Goal: Information Seeking & Learning: Compare options

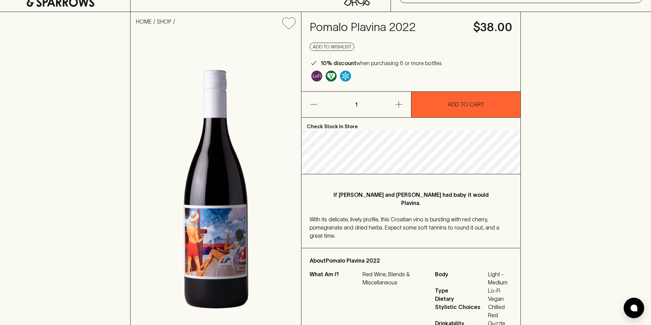
scroll to position [68, 0]
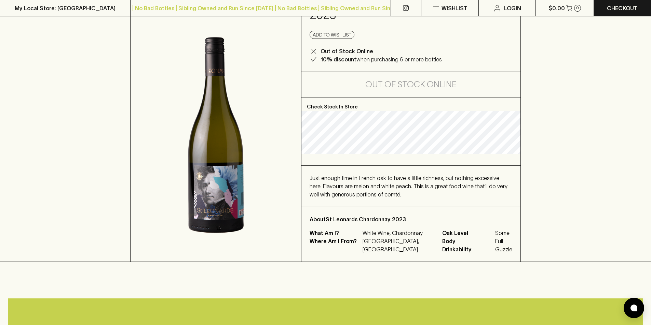
scroll to position [68, 0]
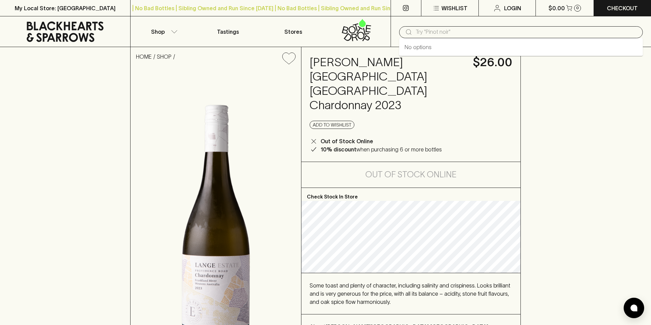
click at [437, 35] on input "text" at bounding box center [526, 32] width 222 height 11
type input "pomalo"
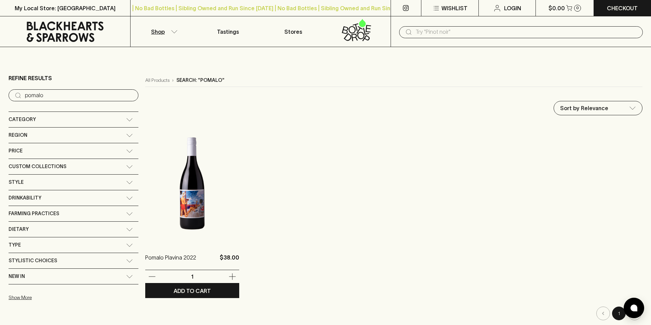
click at [145, 210] on img at bounding box center [192, 184] width 94 height 120
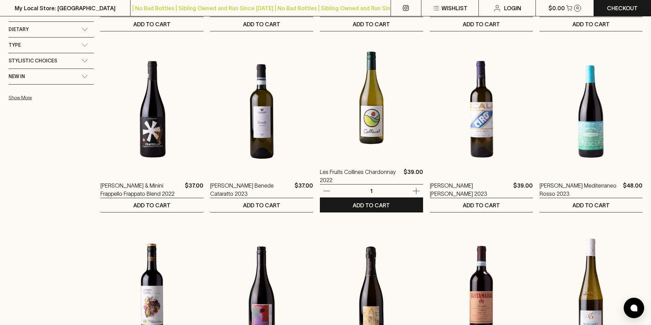
scroll to position [307, 0]
